Goal: Transaction & Acquisition: Purchase product/service

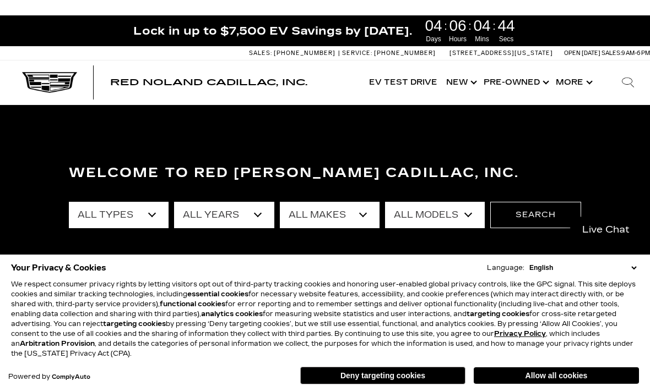
click at [588, 379] on button "Allow all cookies" at bounding box center [555, 376] width 165 height 17
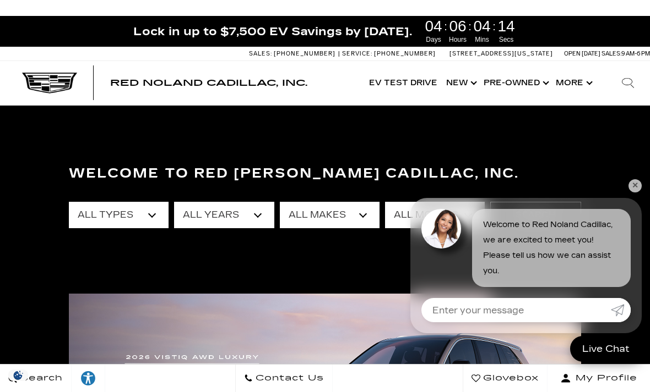
click at [632, 190] on link "✕" at bounding box center [634, 185] width 13 height 13
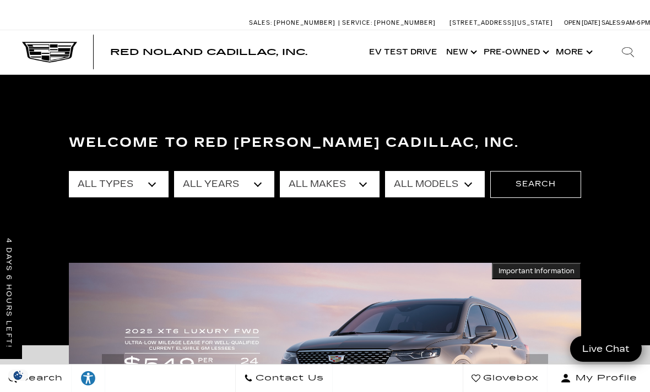
click at [162, 183] on select "All Types New Used Certified Used Demo" at bounding box center [119, 184] width 100 height 26
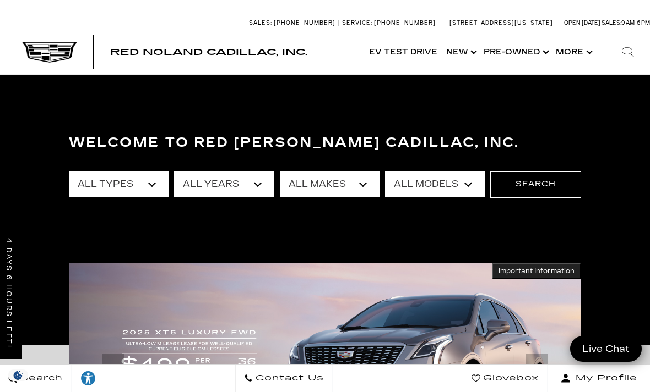
select select "New"
click at [370, 190] on select "All Makes Cadillac" at bounding box center [330, 184] width 100 height 26
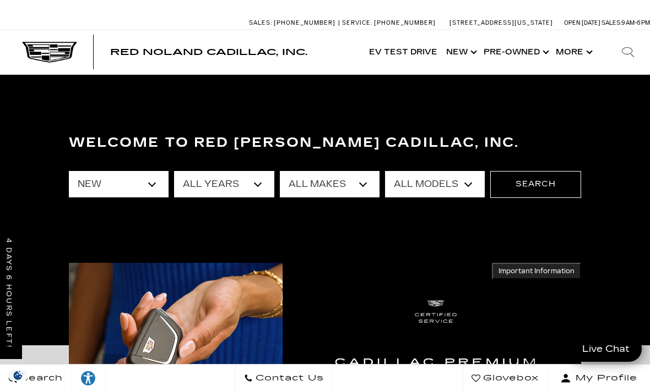
select select "Cadillac"
click at [477, 184] on select "All Models CT4 CT5-V Escalade Escalade ESV ESCALADE IQ ESCALADE IQL LYRIQ OPTIQ…" at bounding box center [435, 184] width 100 height 26
select select "Escalade ESV"
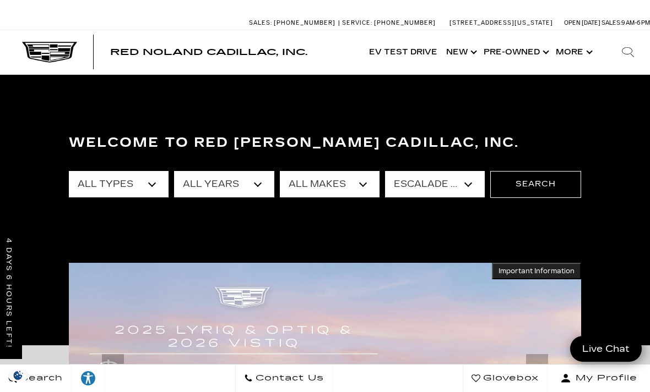
click at [548, 180] on button "Search" at bounding box center [535, 184] width 91 height 26
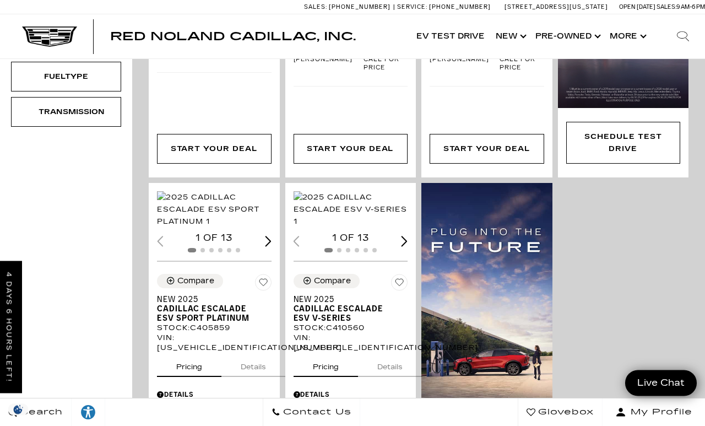
scroll to position [536, 0]
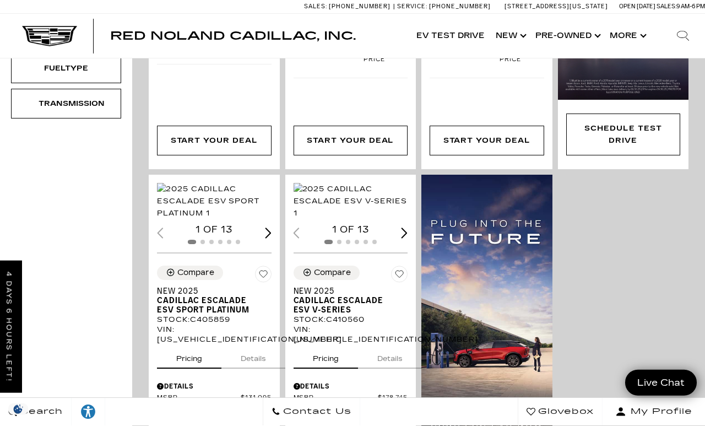
click at [249, 218] on img "1 / 2" at bounding box center [214, 201] width 115 height 36
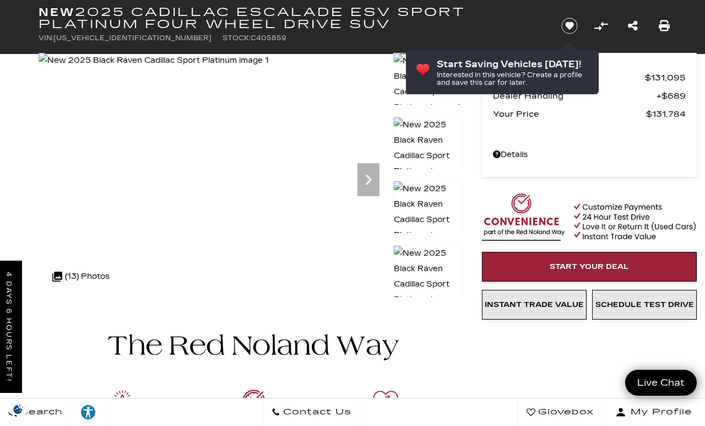
scroll to position [41, 0]
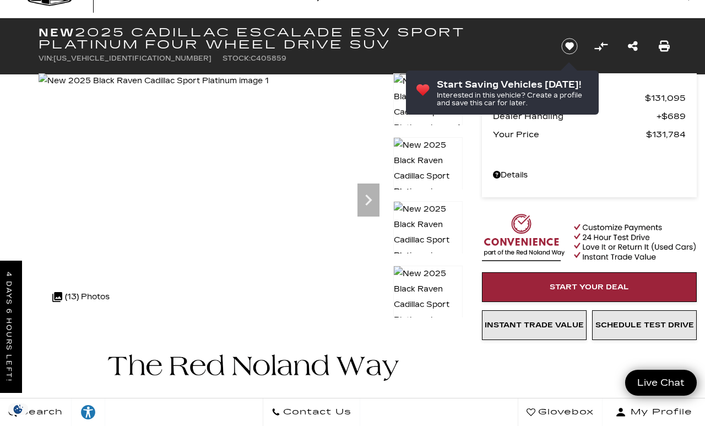
click at [269, 89] on img at bounding box center [154, 80] width 230 height 15
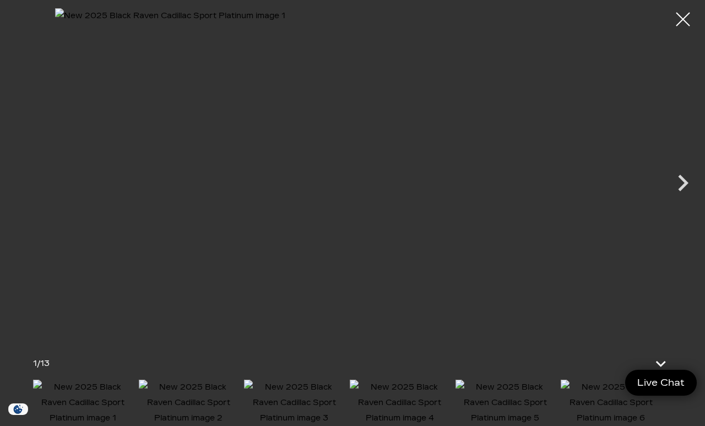
click at [682, 199] on icon "Next" at bounding box center [682, 182] width 33 height 33
click at [676, 199] on icon "Next" at bounding box center [682, 182] width 33 height 33
click at [672, 199] on icon "Next" at bounding box center [682, 182] width 33 height 33
click at [683, 191] on icon "Next" at bounding box center [683, 183] width 10 height 17
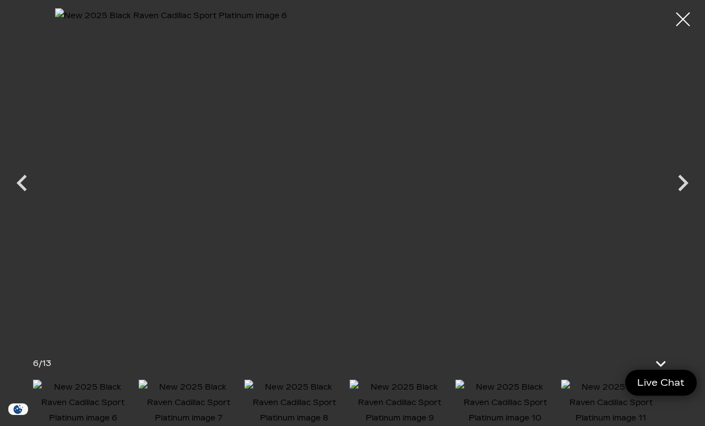
click at [680, 191] on icon "Next" at bounding box center [683, 183] width 10 height 17
click at [682, 199] on icon "Next" at bounding box center [682, 182] width 33 height 33
click at [685, 191] on icon "Next" at bounding box center [683, 183] width 10 height 17
click at [682, 199] on icon "Next" at bounding box center [682, 182] width 33 height 33
click at [680, 199] on icon "Next" at bounding box center [682, 182] width 33 height 33
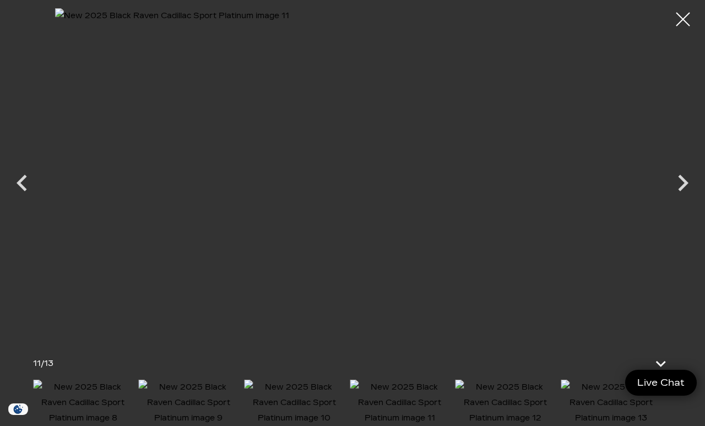
click at [681, 191] on icon "Next" at bounding box center [683, 183] width 10 height 17
click at [681, 199] on icon "Next" at bounding box center [682, 182] width 33 height 33
click at [681, 28] on div at bounding box center [683, 20] width 28 height 28
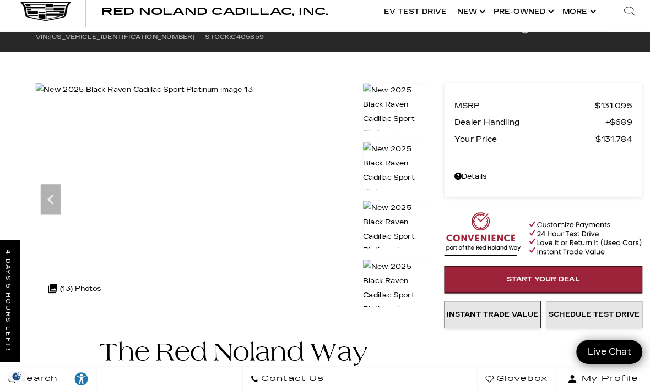
scroll to position [86, 0]
